Goal: Task Accomplishment & Management: Use online tool/utility

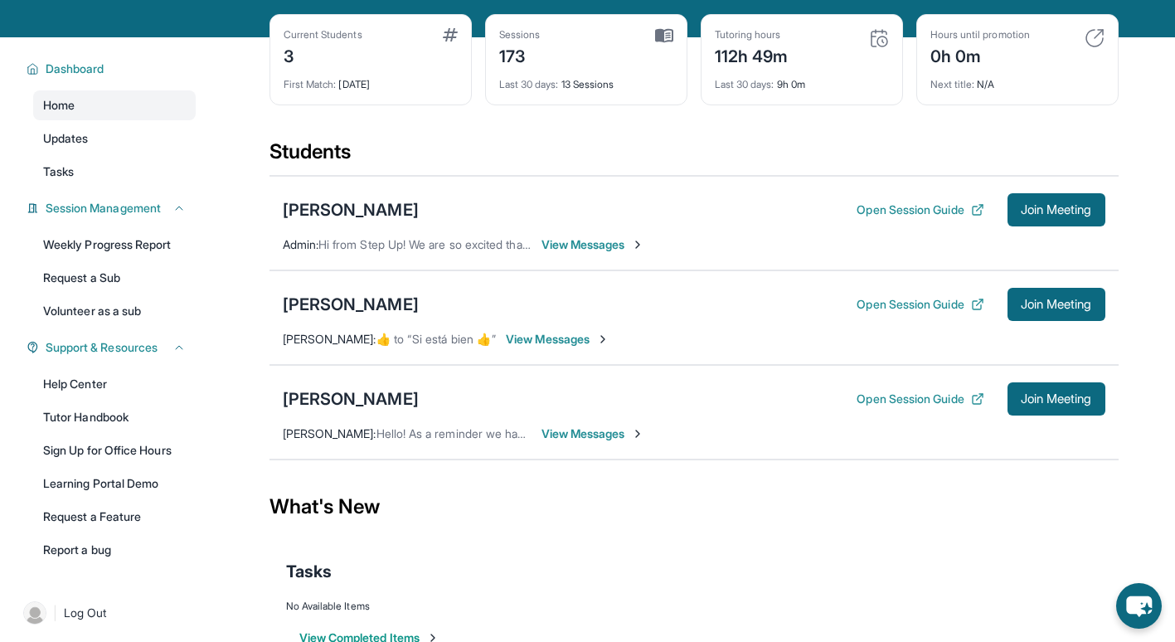
scroll to position [83, 0]
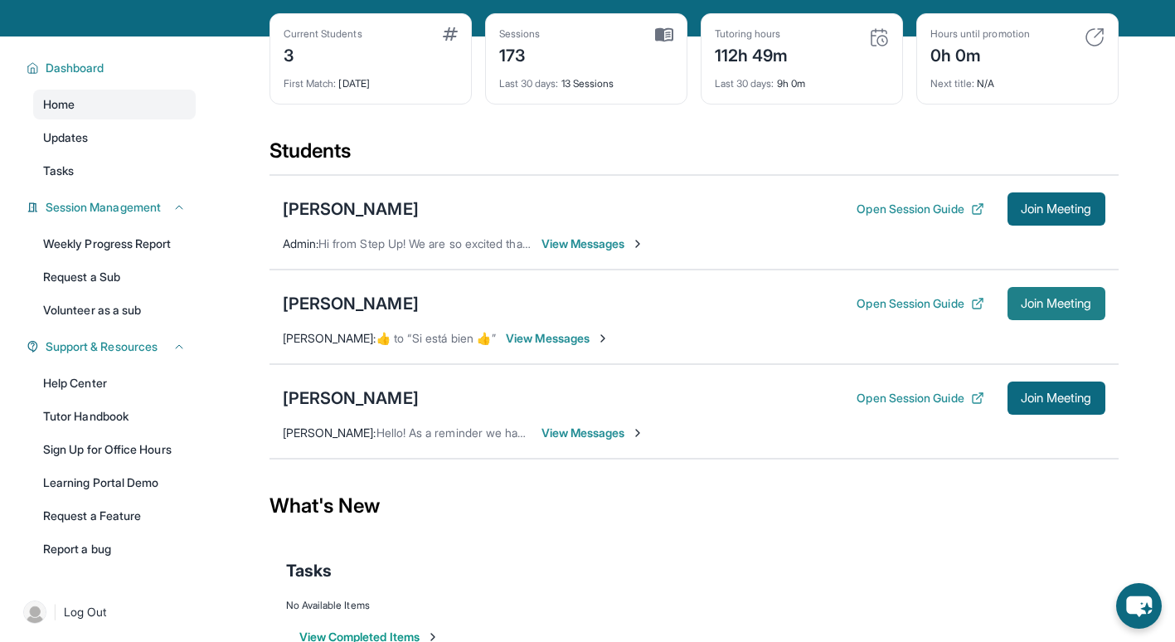
click at [1021, 309] on span "Join Meeting" at bounding box center [1056, 304] width 71 height 10
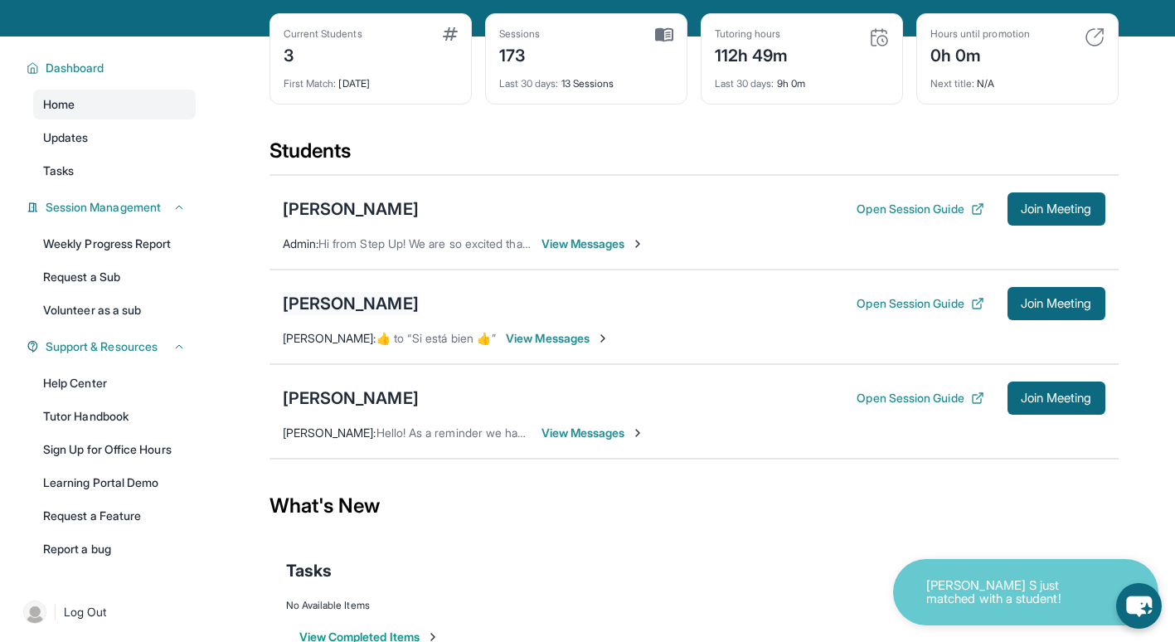
click at [324, 299] on div "[PERSON_NAME]" at bounding box center [351, 303] width 136 height 23
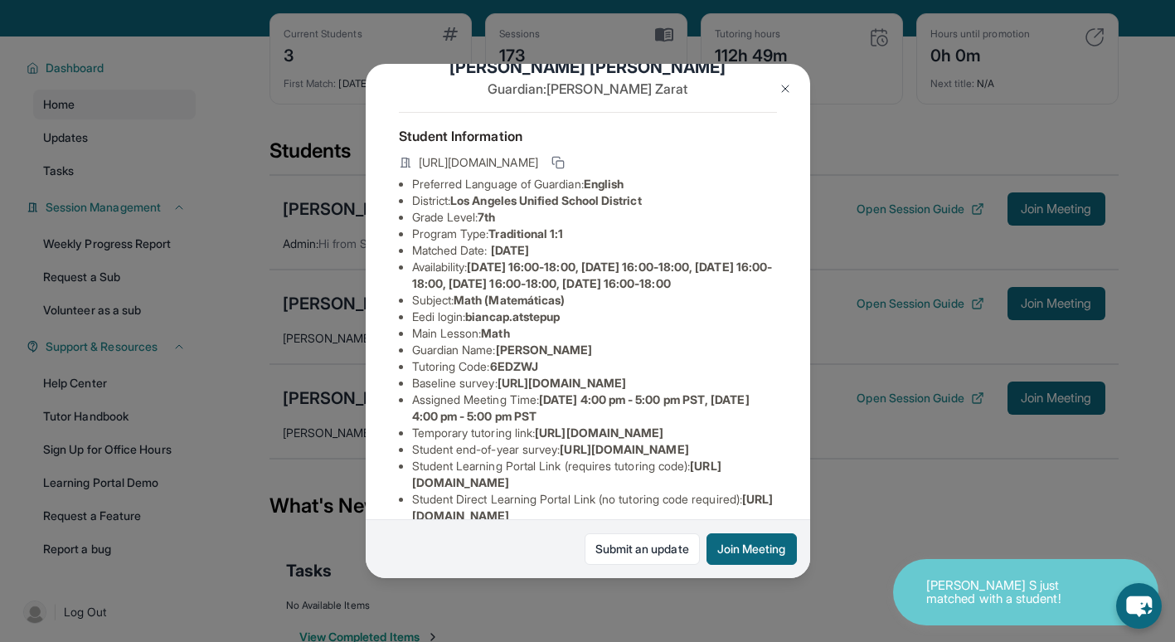
scroll to position [45, 0]
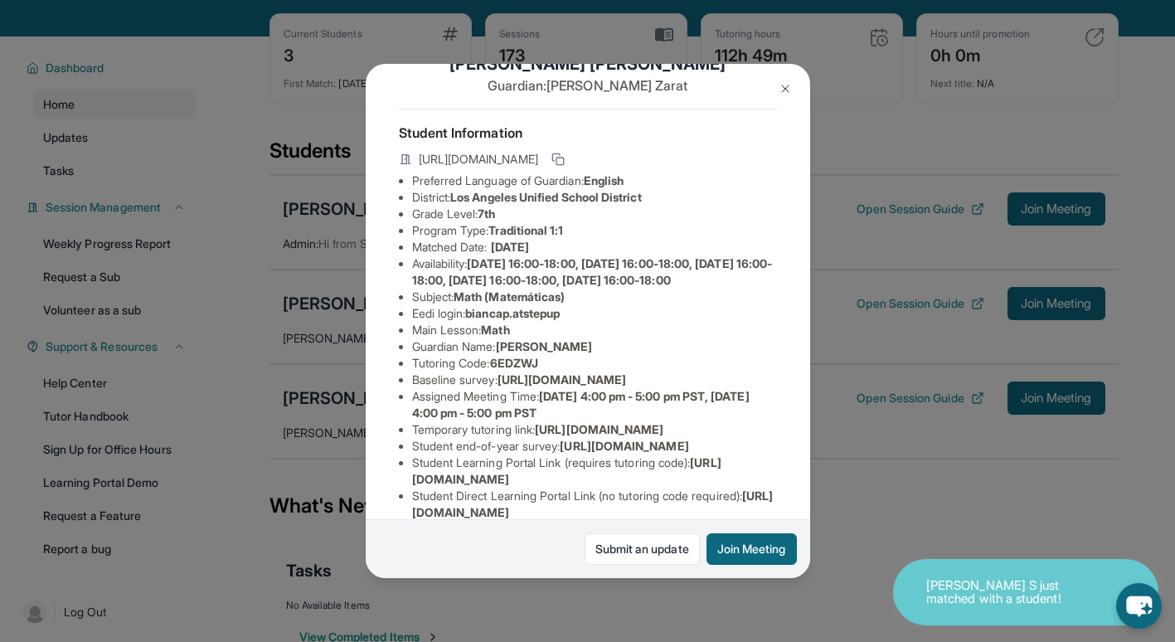
click at [789, 93] on img at bounding box center [785, 88] width 13 height 13
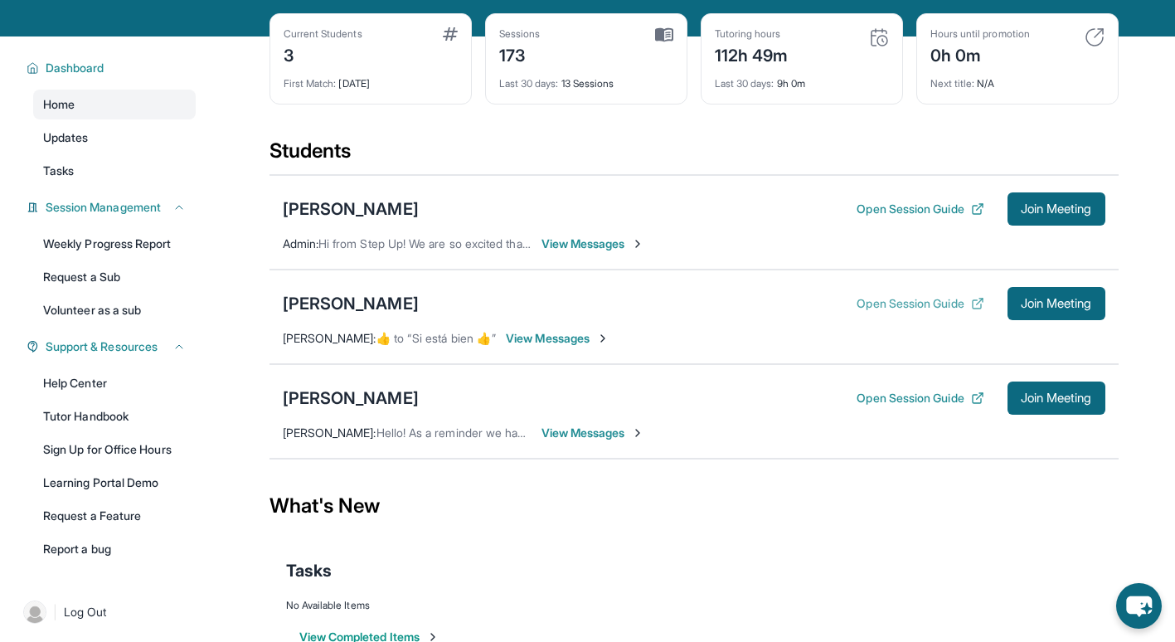
click at [923, 298] on button "Open Session Guide" at bounding box center [920, 303] width 127 height 17
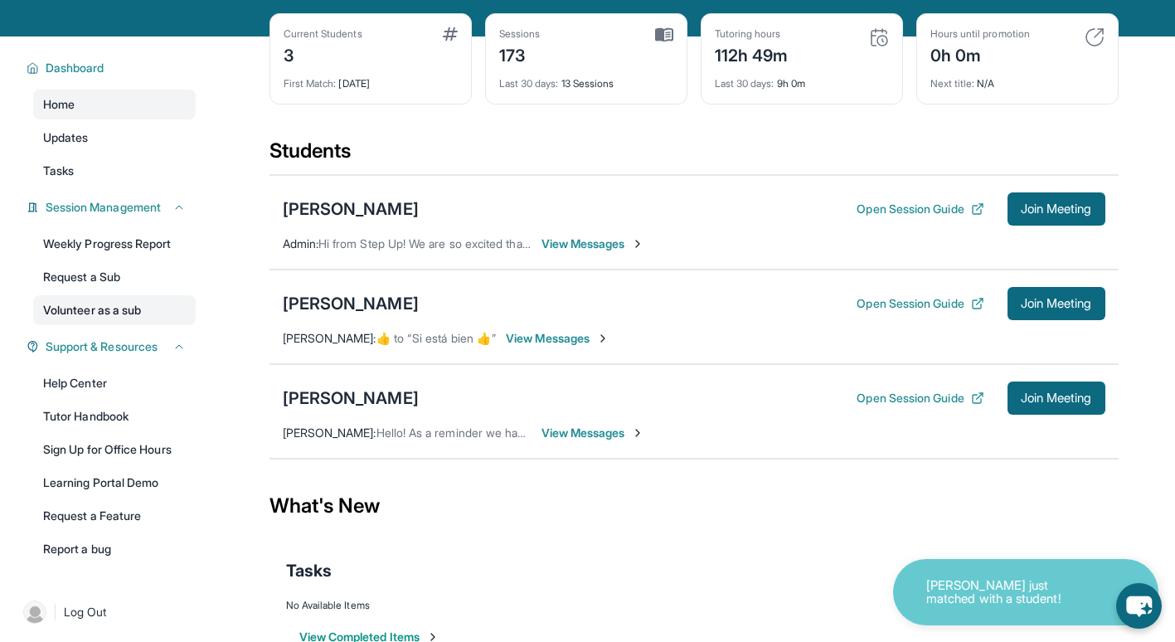
click at [92, 310] on link "Volunteer as a sub" at bounding box center [114, 310] width 163 height 30
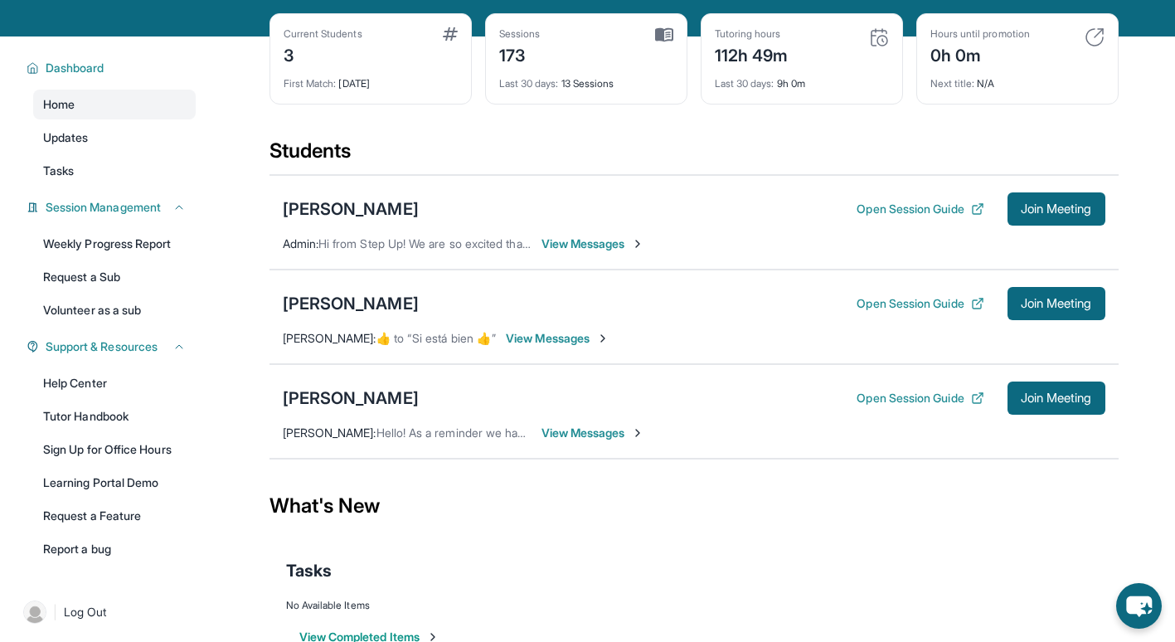
click at [316, 285] on div "[PERSON_NAME] Open Session Guide Join Meeting [PERSON_NAME] :  ​👍​ to “ Si está…" at bounding box center [694, 317] width 849 height 95
click at [347, 290] on div "[PERSON_NAME] Open Session Guide Join Meeting" at bounding box center [694, 303] width 823 height 33
click at [378, 304] on div "[PERSON_NAME]" at bounding box center [351, 303] width 136 height 23
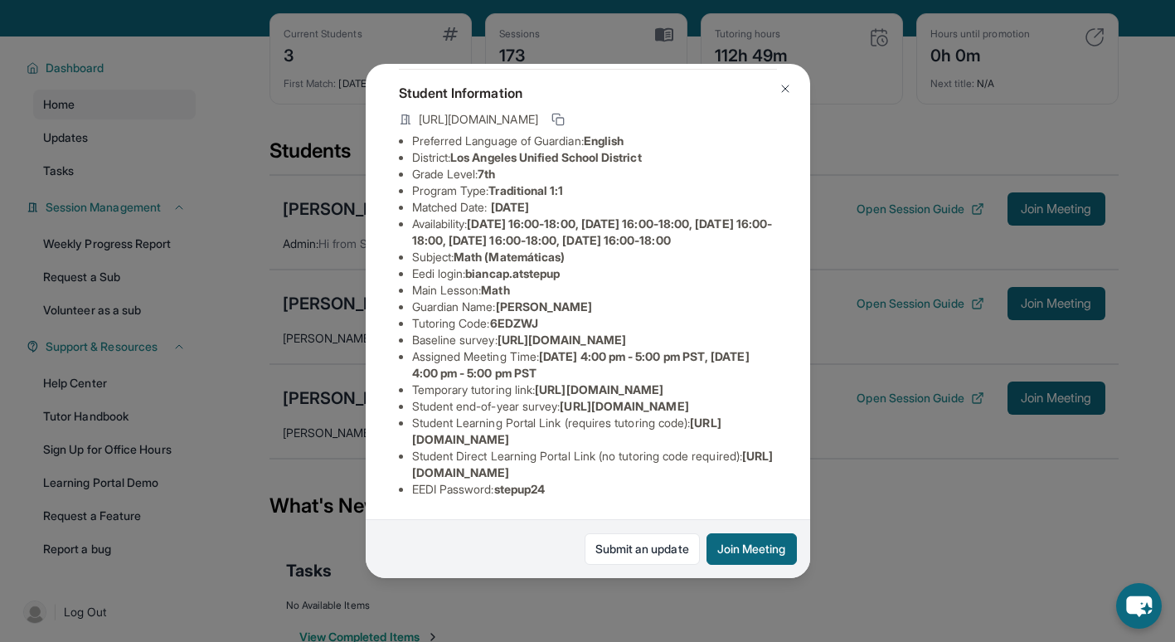
scroll to position [133, 0]
drag, startPoint x: 473, startPoint y: 256, endPoint x: 577, endPoint y: 250, distance: 103.9
click at [577, 265] on li "Eedi login : biancap.atstepup" at bounding box center [594, 273] width 365 height 17
copy span "biancap.atstepup"
